Goal: Information Seeking & Learning: Learn about a topic

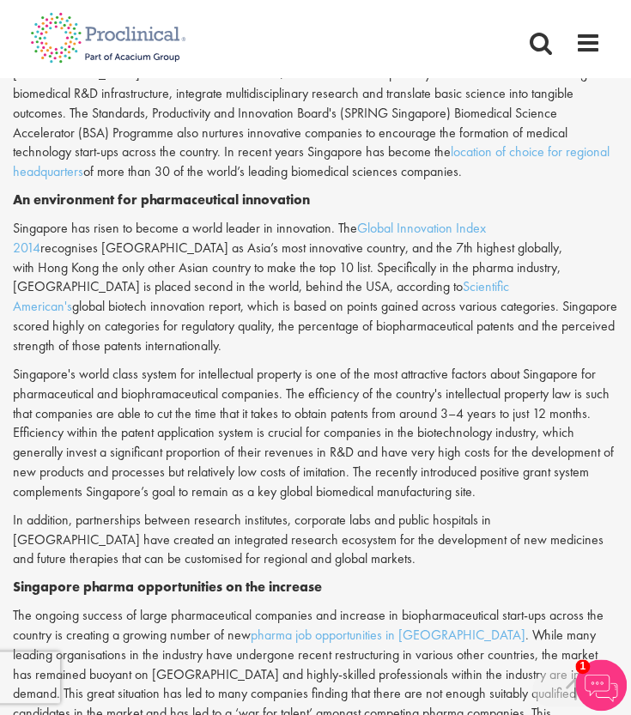
scroll to position [984, 0]
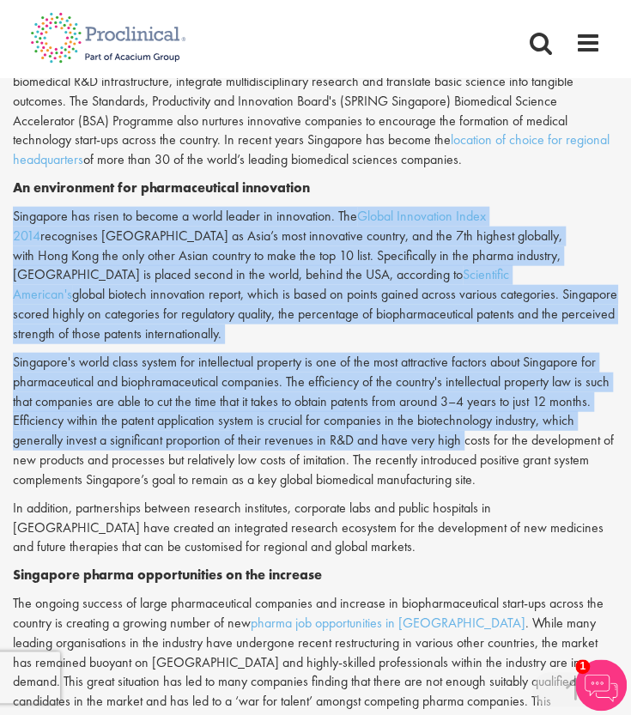
drag, startPoint x: 12, startPoint y: 190, endPoint x: 459, endPoint y: 398, distance: 493.3
click at [459, 398] on div "Vibrant growth in [GEOGRAPHIC_DATA] pharma industry being driven by innovation …" at bounding box center [315, 180] width 631 height 1841
click at [555, 207] on p "Singapore has risen to become a world leader in innovation. The Global Innovati…" at bounding box center [315, 275] width 605 height 137
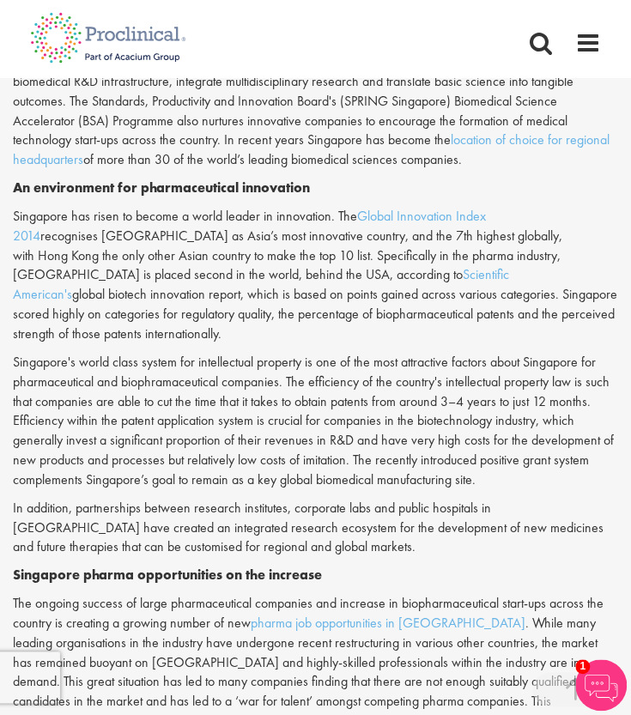
click at [227, 617] on p "The ongoing success of large pharmaceutical companies and increase in biopharma…" at bounding box center [315, 682] width 605 height 177
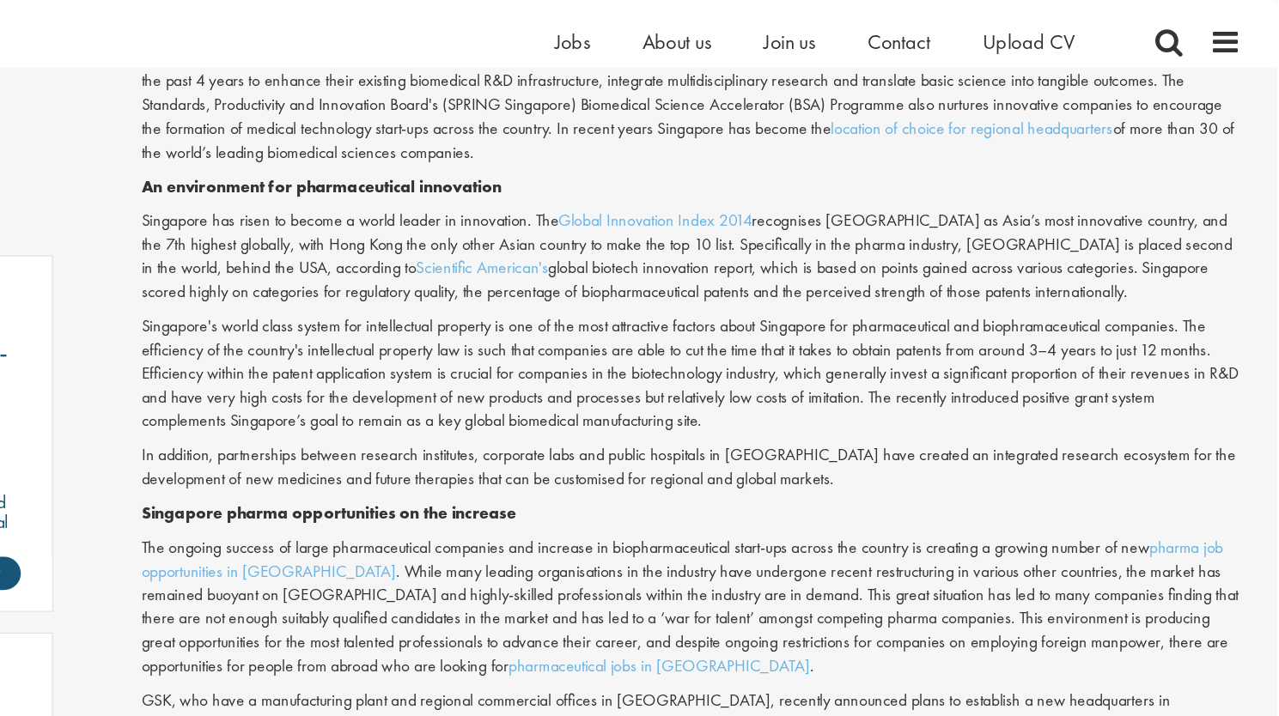
scroll to position [819, 0]
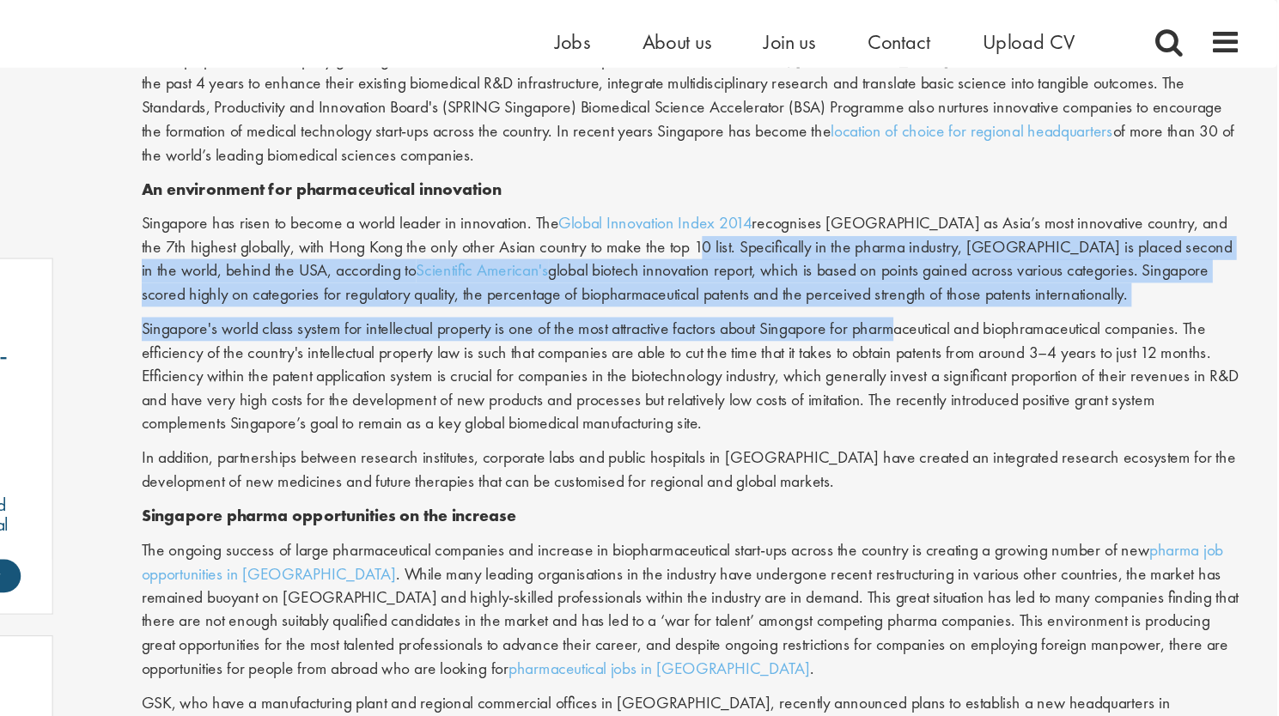
drag, startPoint x: 793, startPoint y: 210, endPoint x: 969, endPoint y: 267, distance: 185.2
click at [630, 267] on div "Innovation has been one of the key driving forces behind the exponential growth…" at bounding box center [795, 329] width 908 height 811
click at [630, 267] on p "Singapore's world class system for intellectual property is one of the most att…" at bounding box center [795, 311] width 908 height 98
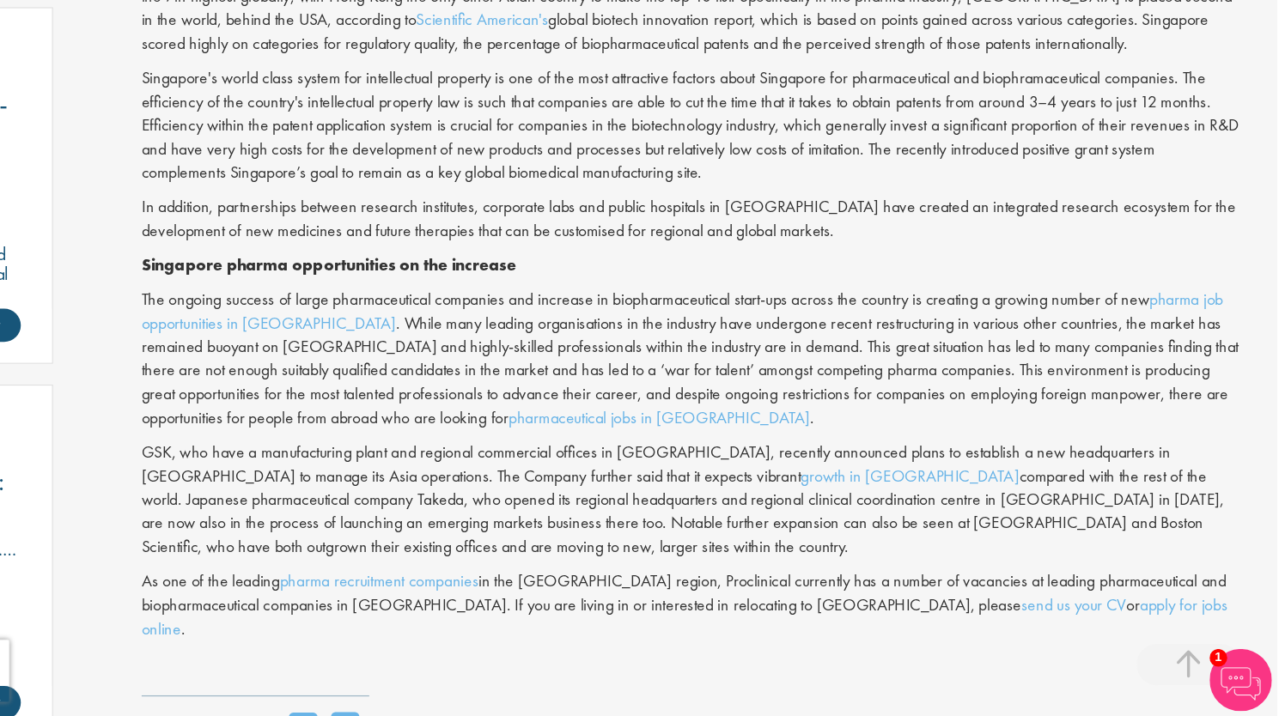
scroll to position [900, 0]
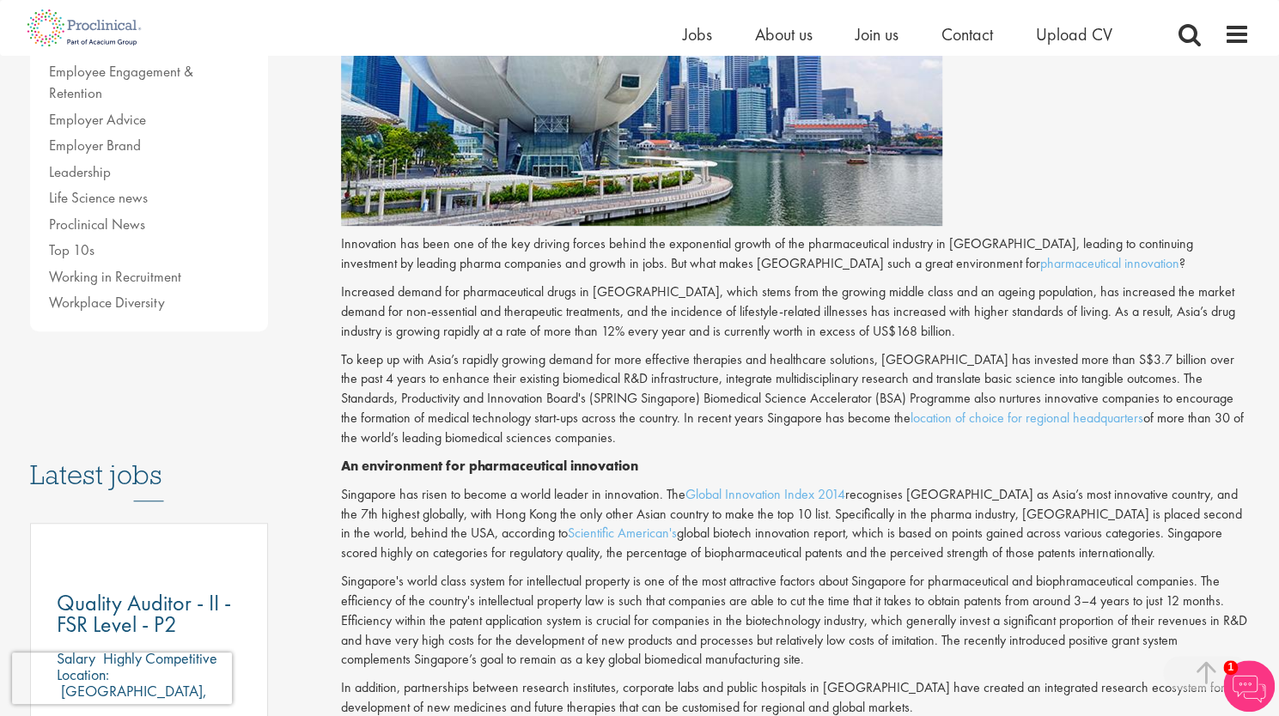
scroll to position [510, 0]
